Goal: Task Accomplishment & Management: Use online tool/utility

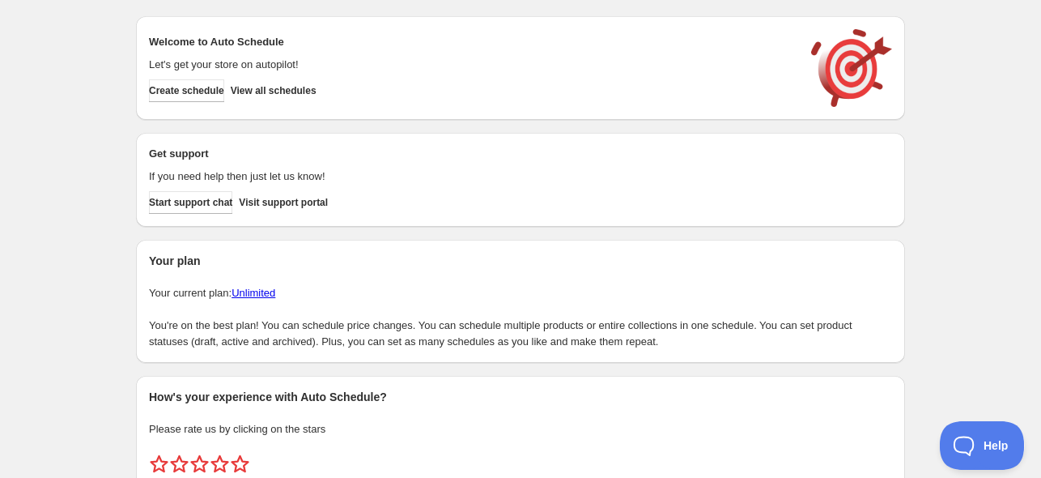
click at [300, 103] on div "Welcome to Auto Schedule Let's get your store on autopilot! Create schedule Vie…" at bounding box center [520, 68] width 743 height 78
click at [304, 95] on span "View all schedules" at bounding box center [274, 90] width 86 height 13
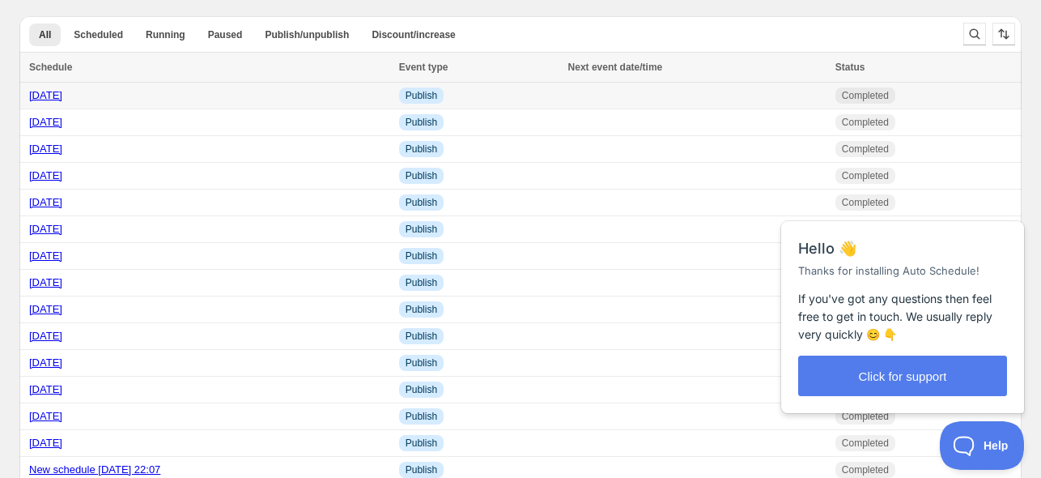
click at [49, 96] on link "[DATE]" at bounding box center [45, 95] width 33 height 12
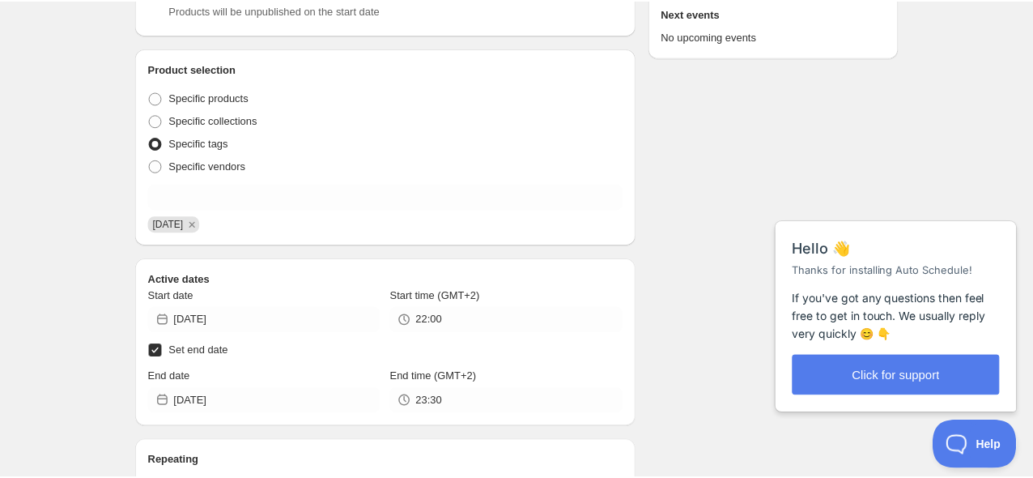
scroll to position [405, 0]
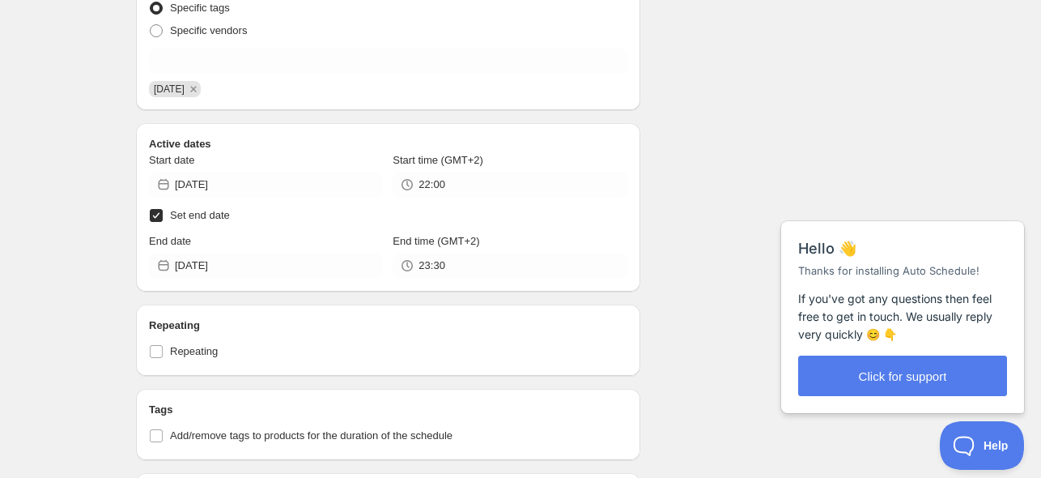
click at [87, 198] on div "1/09/2025. This page is ready 1/09/2025 Completed Duplicate Activate Deactivate…" at bounding box center [520, 333] width 1041 height 1477
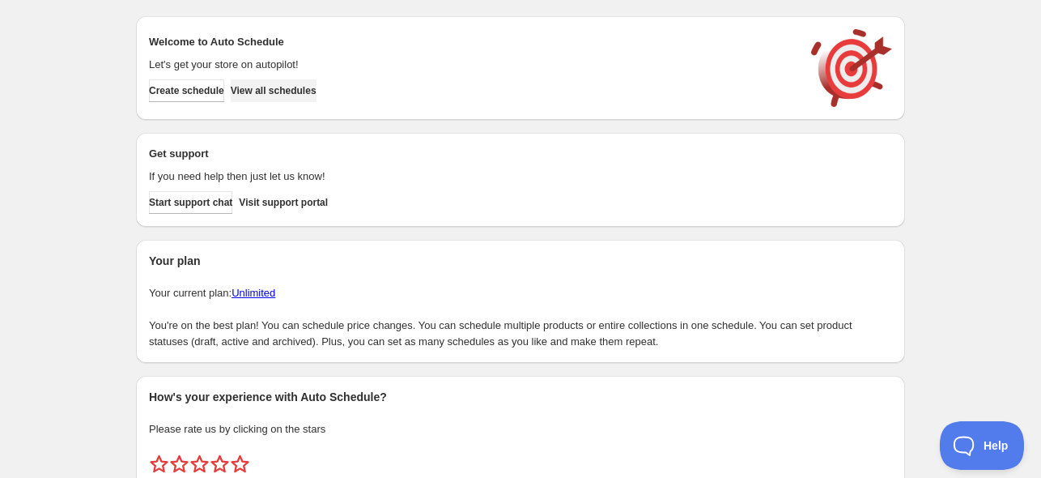
click at [282, 92] on span "View all schedules" at bounding box center [274, 90] width 86 height 13
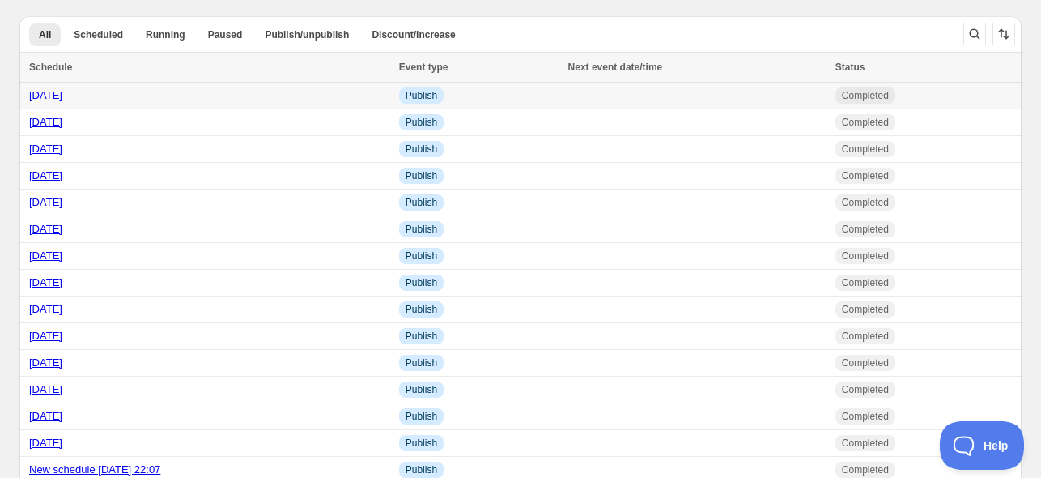
click at [54, 96] on link "[DATE]" at bounding box center [45, 95] width 33 height 12
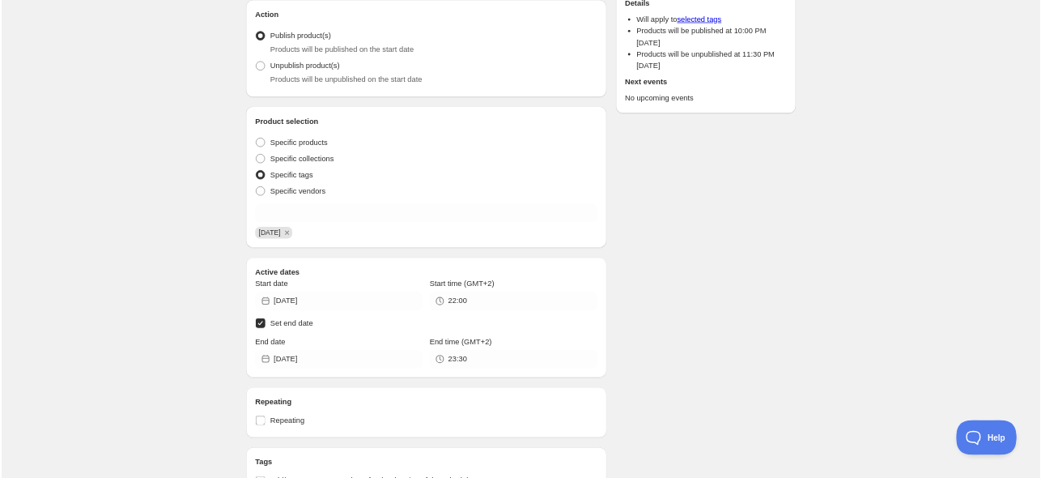
scroll to position [168, 0]
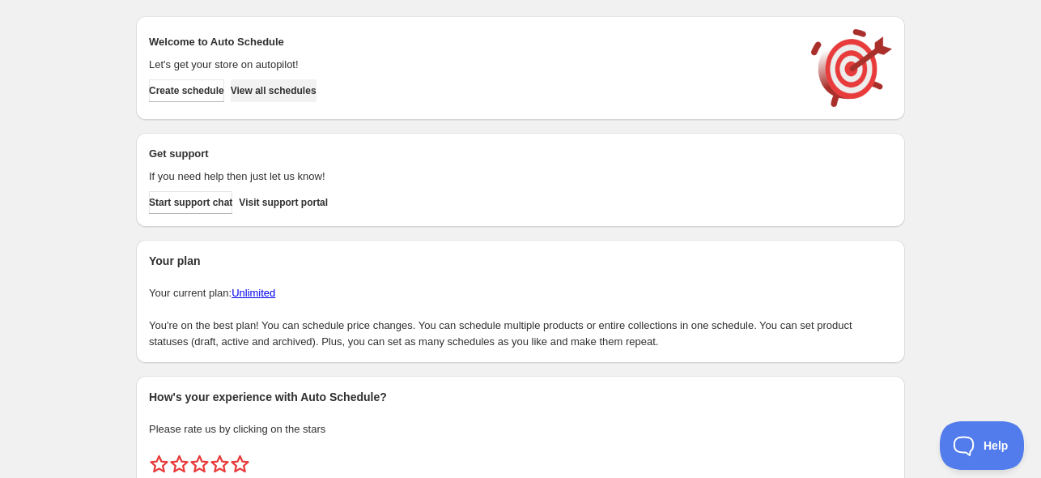
click at [297, 87] on span "View all schedules" at bounding box center [274, 90] width 86 height 13
